Goal: Navigation & Orientation: Find specific page/section

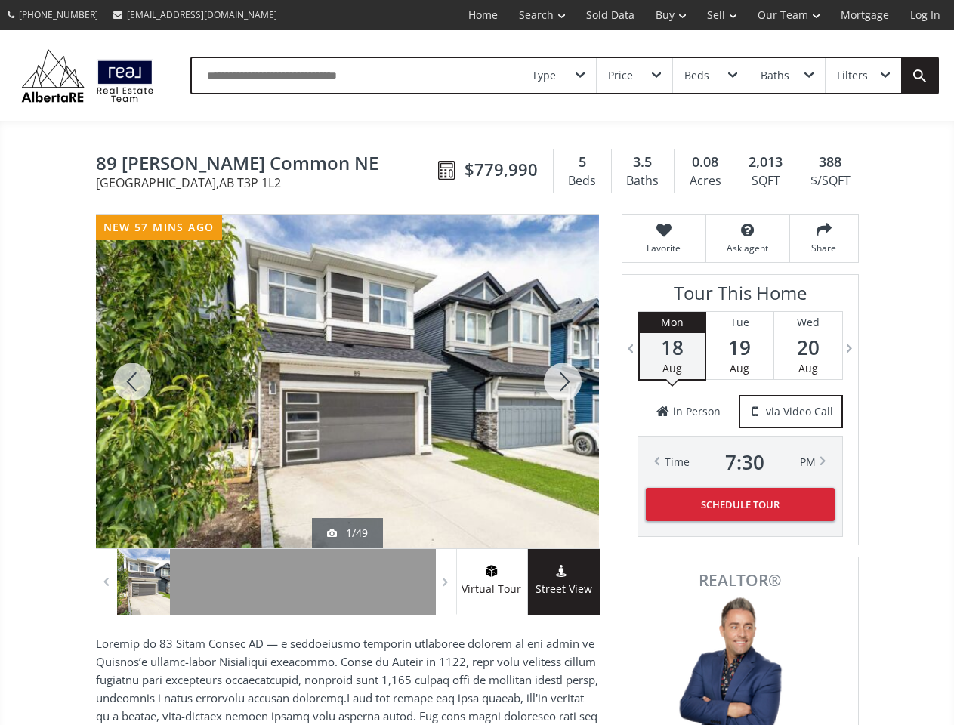
click at [531, 15] on link "Search" at bounding box center [541, 15] width 67 height 30
click at [663, 15] on link "Buy" at bounding box center [670, 15] width 51 height 30
click at [717, 15] on link "Sell" at bounding box center [721, 15] width 51 height 30
click at [787, 15] on link "Our Team" at bounding box center [788, 15] width 83 height 30
click at [925, 15] on link "Log In" at bounding box center [924, 15] width 51 height 30
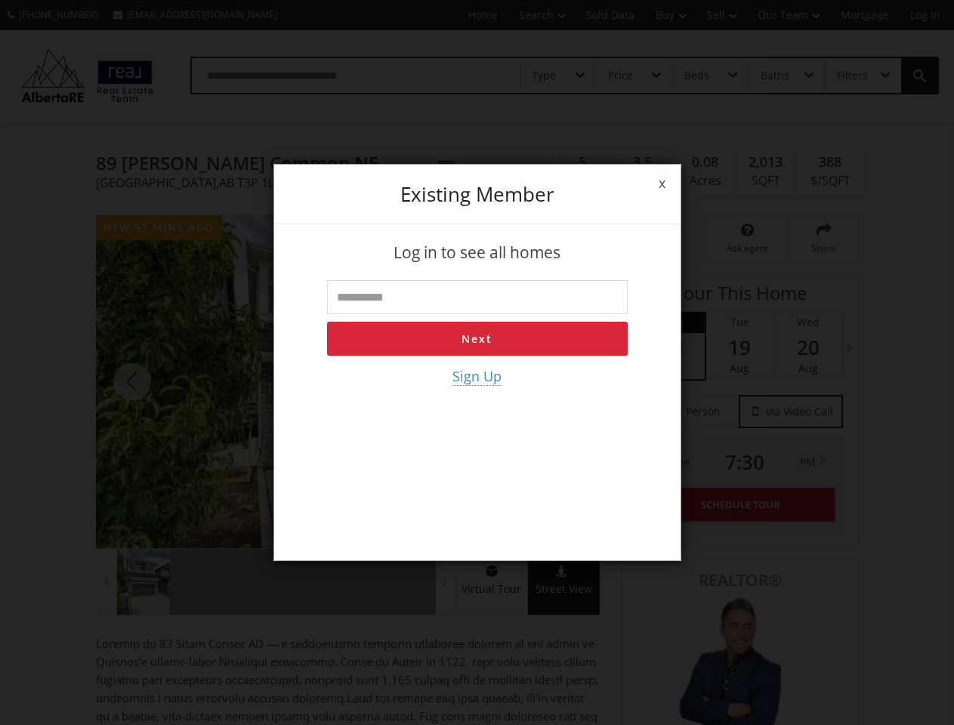
click at [558, 76] on div "x Existing member Log in to see all homes Next Sign Up" at bounding box center [477, 362] width 954 height 725
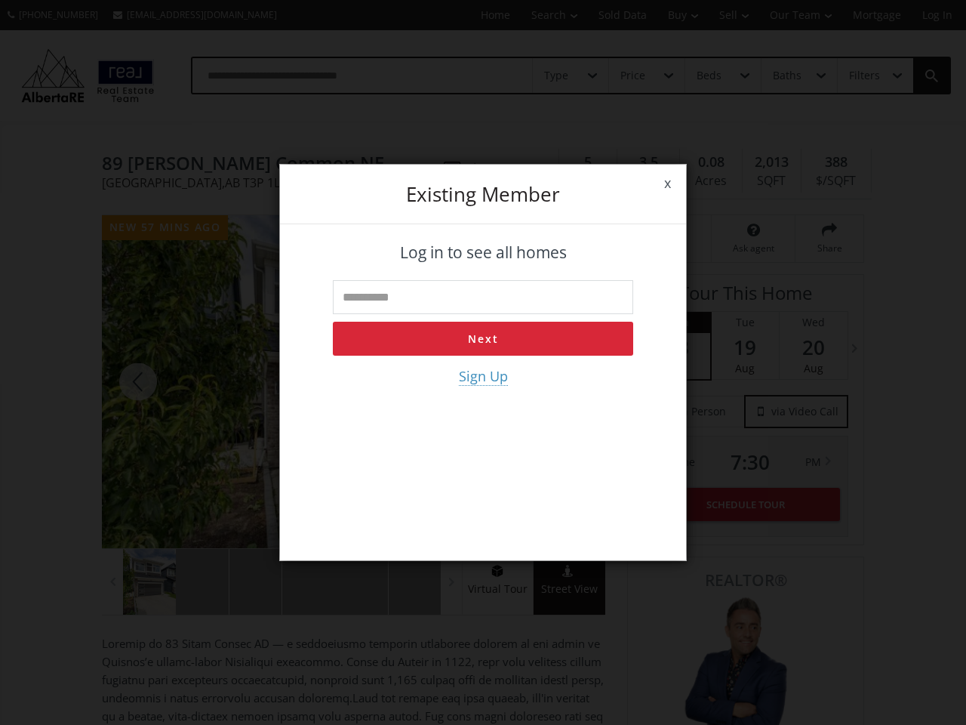
click at [633, 76] on div "x Existing member Log in to see all homes Next Sign Up" at bounding box center [483, 362] width 966 height 725
click at [710, 76] on div "x Existing member Log in to see all homes Next Sign Up" at bounding box center [483, 362] width 966 height 725
click at [786, 76] on div "x Existing member Log in to see all homes Next Sign Up" at bounding box center [483, 362] width 966 height 725
click at [862, 76] on div "x Existing member Log in to see all homes Next Sign Up" at bounding box center [483, 362] width 966 height 725
